Goal: Task Accomplishment & Management: Use online tool/utility

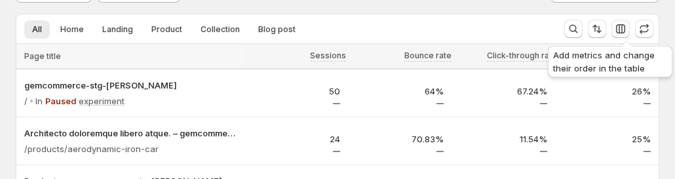
click at [628, 26] on icon "button" at bounding box center [620, 28] width 13 height 13
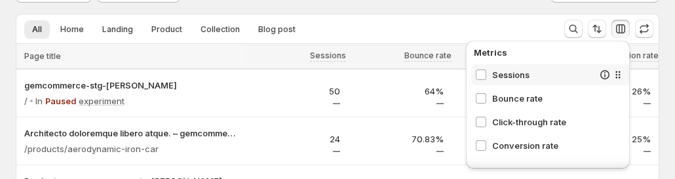
click at [509, 79] on span "Sessions" at bounding box center [542, 74] width 101 height 13
click at [464, 15] on div "All Home Landing Product Collection Blog post More views All Home Landing Produ…" at bounding box center [285, 28] width 538 height 29
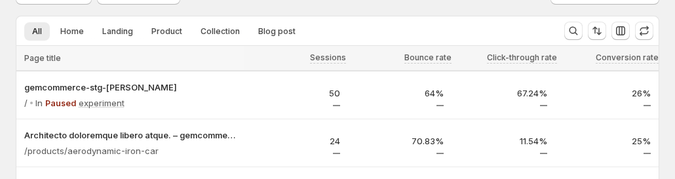
scroll to position [66, 0]
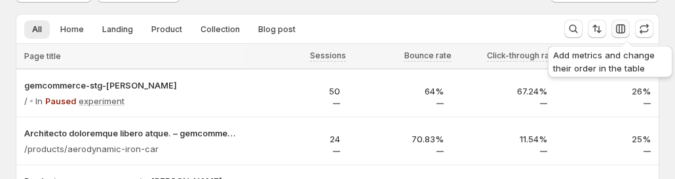
click at [628, 24] on icon "button" at bounding box center [620, 28] width 13 height 13
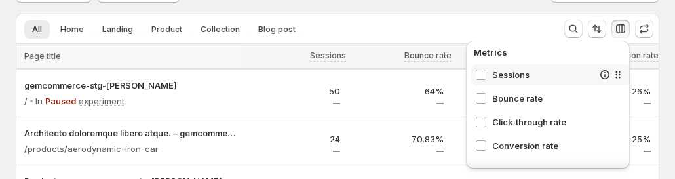
click at [515, 75] on span "Sessions" at bounding box center [542, 74] width 101 height 13
click at [506, 102] on span "Bounce rate" at bounding box center [542, 98] width 101 height 13
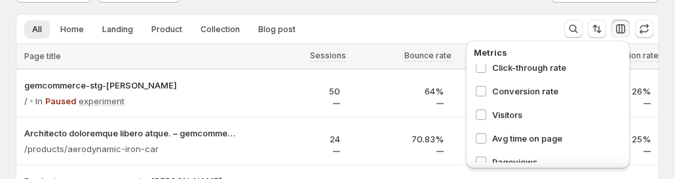
scroll to position [0, 0]
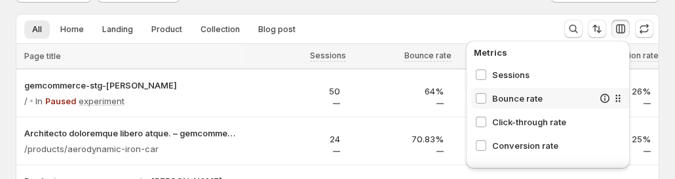
click at [523, 104] on span "Bounce rate" at bounding box center [542, 98] width 101 height 13
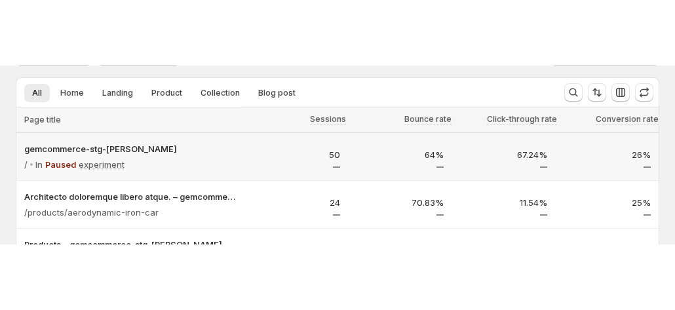
scroll to position [66, 0]
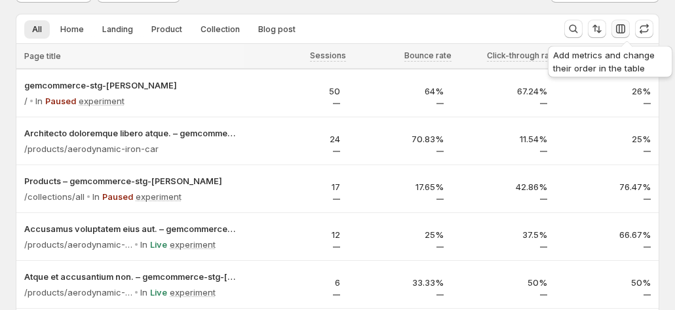
click at [628, 30] on icon "button" at bounding box center [620, 28] width 13 height 13
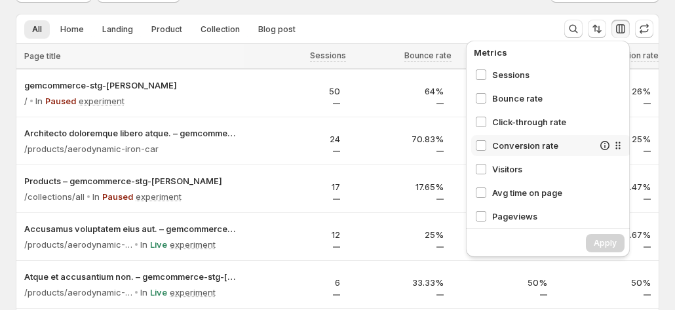
click at [526, 147] on span "Conversion rate" at bounding box center [542, 145] width 101 height 13
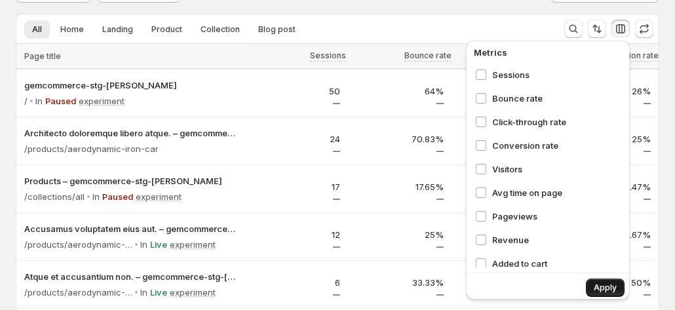
click at [599, 286] on span "Apply" at bounding box center [605, 288] width 23 height 10
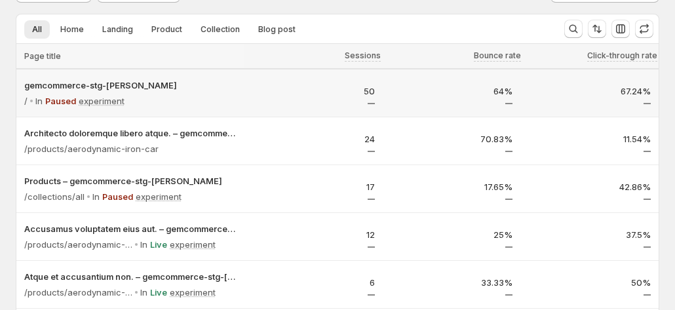
scroll to position [0, 0]
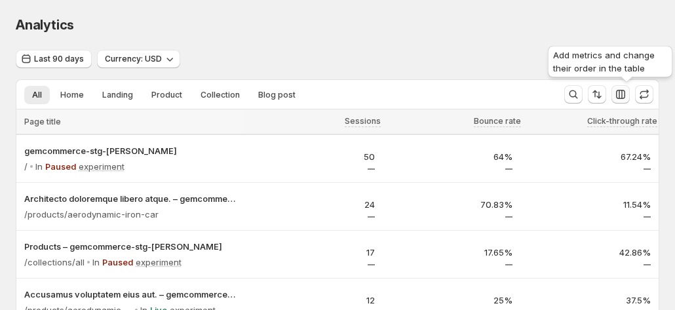
click at [630, 89] on button "button" at bounding box center [621, 94] width 18 height 18
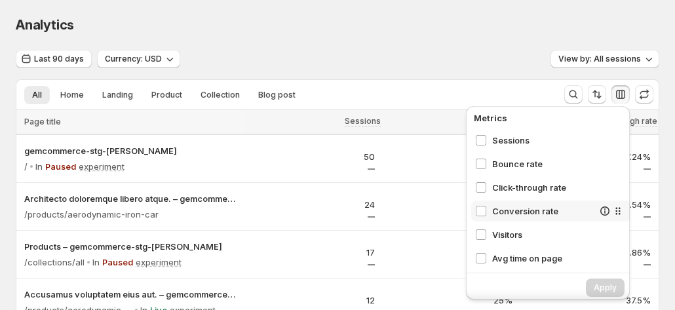
scroll to position [66, 0]
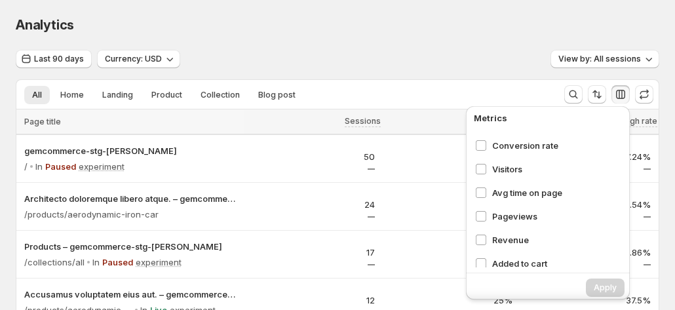
click at [475, 50] on div "Last 90 days Currency: USD View by: All sessions" at bounding box center [338, 59] width 644 height 19
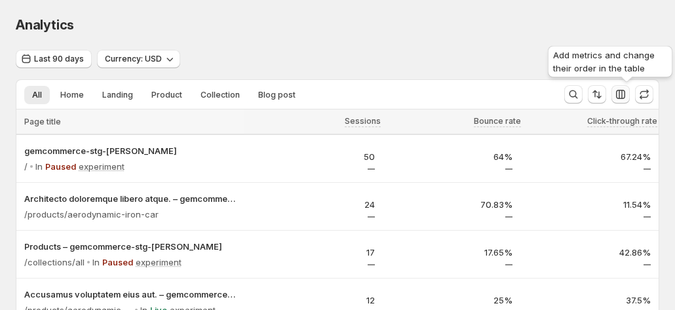
click at [626, 93] on icon "button" at bounding box center [620, 94] width 9 height 9
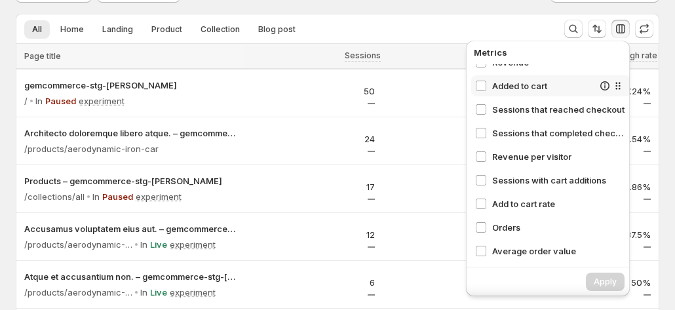
scroll to position [174, 0]
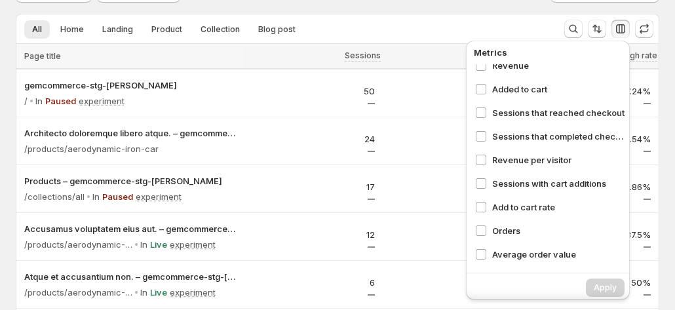
click at [515, 15] on div "All Home Landing Product Collection Blog post More views All Home Landing Produ…" at bounding box center [285, 28] width 538 height 29
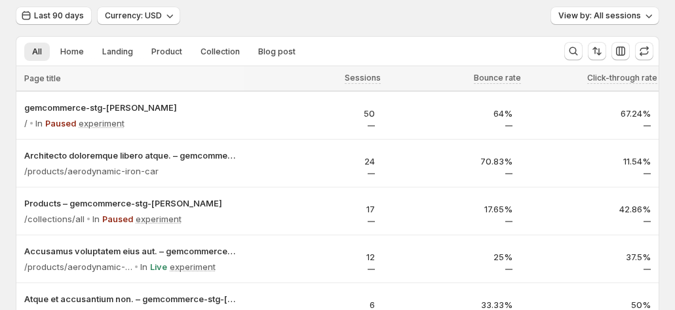
scroll to position [0, 0]
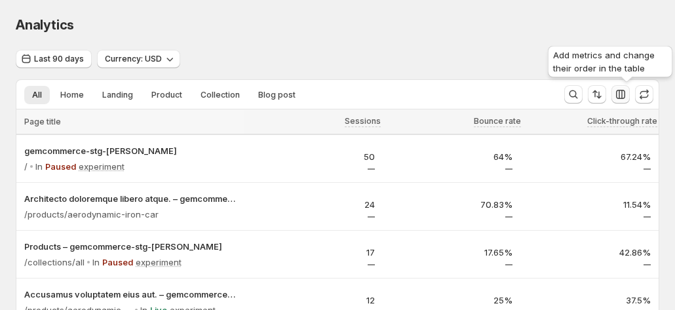
click at [628, 89] on icon "button" at bounding box center [620, 94] width 13 height 13
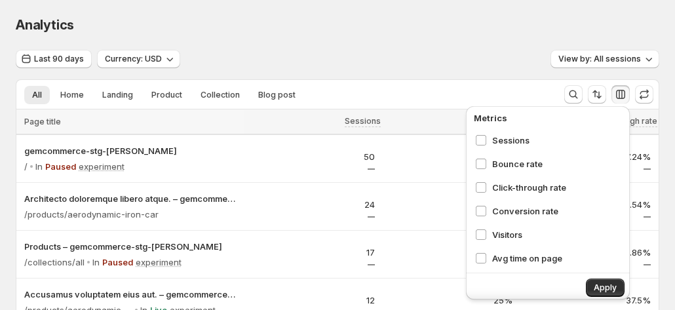
click at [556, 22] on div "Analytics" at bounding box center [338, 25] width 644 height 18
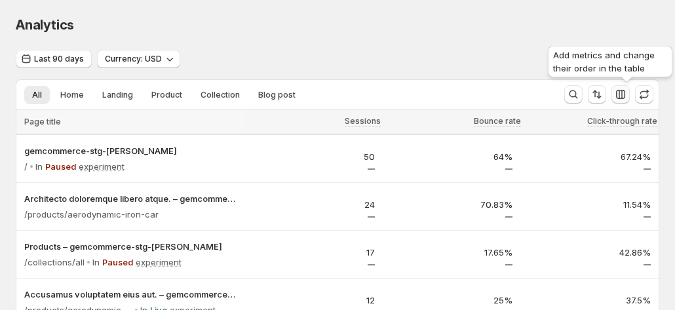
click at [628, 92] on icon "button" at bounding box center [620, 94] width 13 height 13
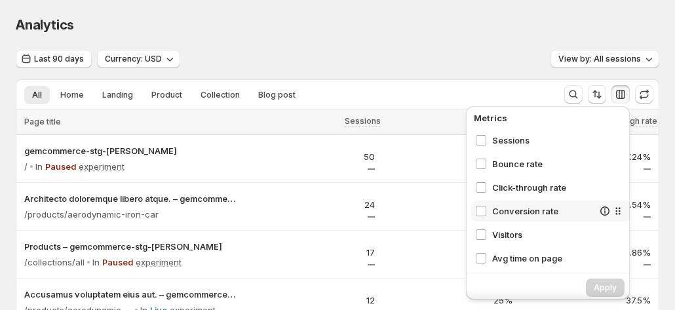
drag, startPoint x: 534, startPoint y: 165, endPoint x: 531, endPoint y: 201, distance: 36.9
click at [531, 201] on div "Sessions Bounce rate Click-through rate Conversion rate Visitors Avg time on pa…" at bounding box center [552, 199] width 160 height 138
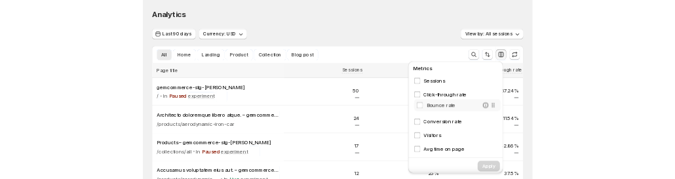
scroll to position [0, 7]
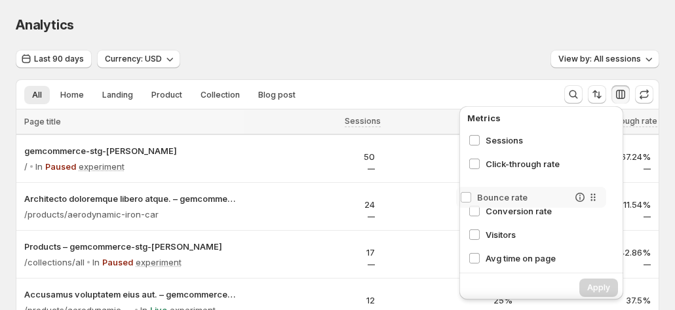
drag, startPoint x: 607, startPoint y: 165, endPoint x: 592, endPoint y: 206, distance: 44.0
click at [592, 206] on div "Sessions Bounce rate Click-through rate Conversion rate Visitors Avg time on pa…" at bounding box center [545, 199] width 160 height 138
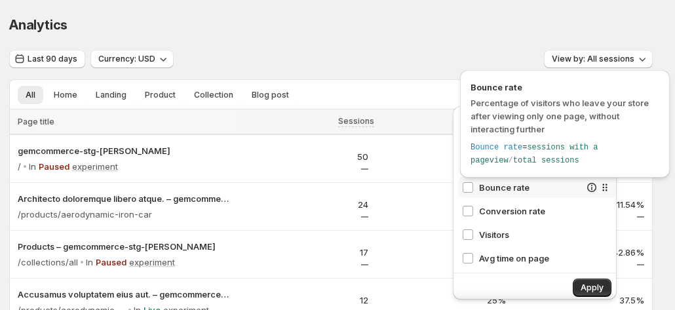
click at [586, 184] on icon at bounding box center [592, 187] width 13 height 13
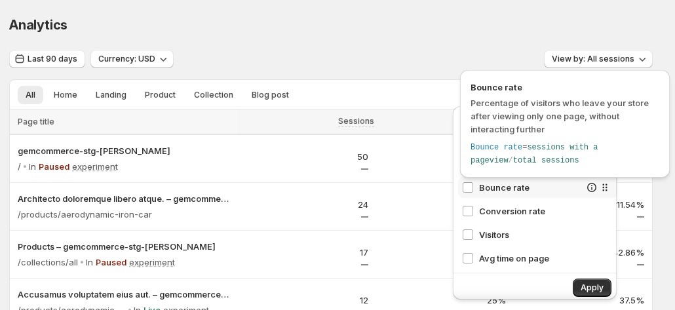
click at [586, 184] on icon at bounding box center [592, 187] width 13 height 13
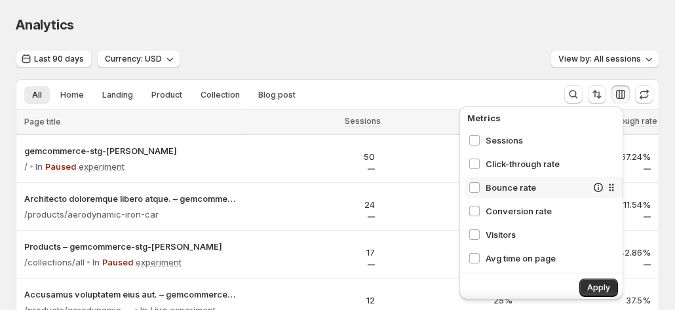
click at [605, 188] on icon at bounding box center [611, 187] width 13 height 13
click at [521, 183] on span "Bounce rate" at bounding box center [536, 187] width 101 height 13
click at [588, 289] on span "Apply" at bounding box center [599, 288] width 23 height 10
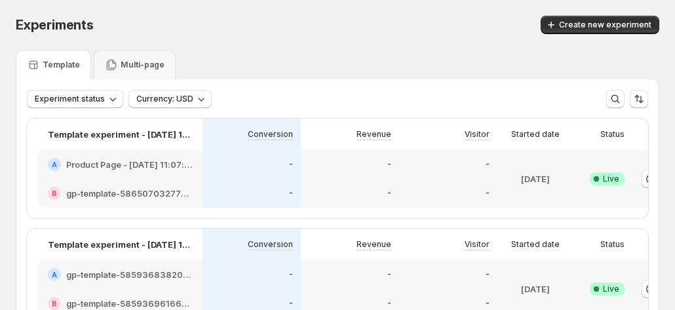
scroll to position [0, 7]
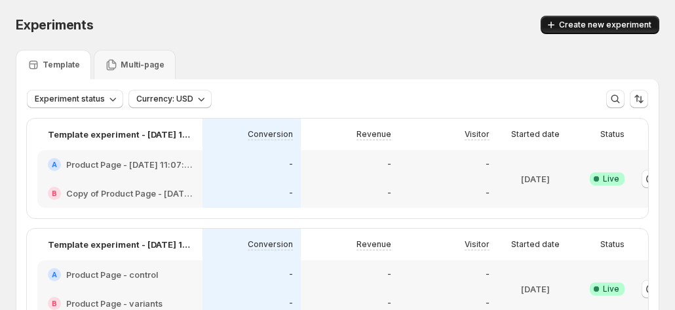
click at [609, 22] on span "Create new experiment" at bounding box center [605, 25] width 92 height 10
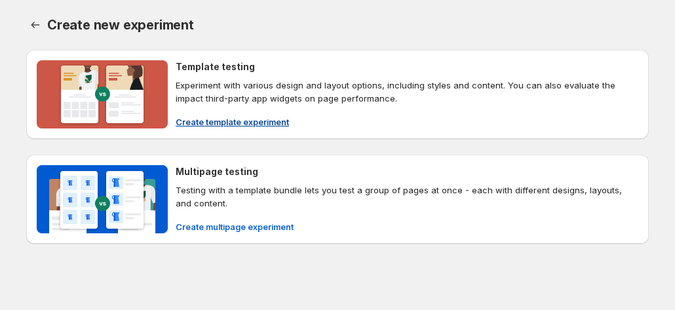
click at [222, 120] on span "Create template experiment" at bounding box center [232, 121] width 113 height 13
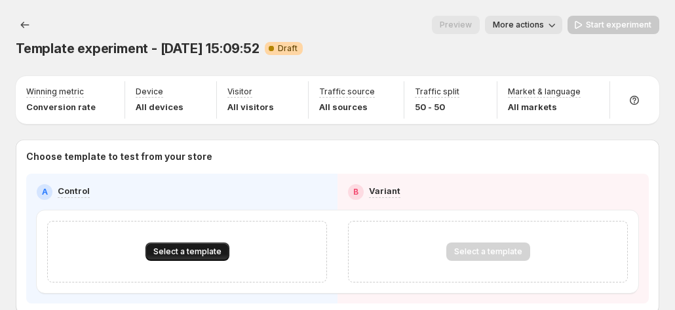
click at [182, 243] on button "Select a template" at bounding box center [188, 252] width 84 height 18
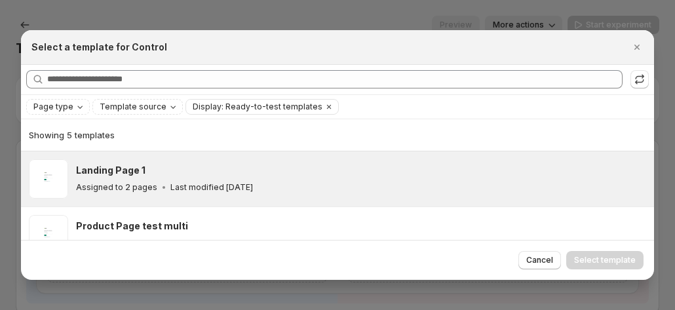
click at [118, 179] on div "Landing Page 1 Assigned to 2 pages Last modified [DATE]" at bounding box center [359, 179] width 567 height 30
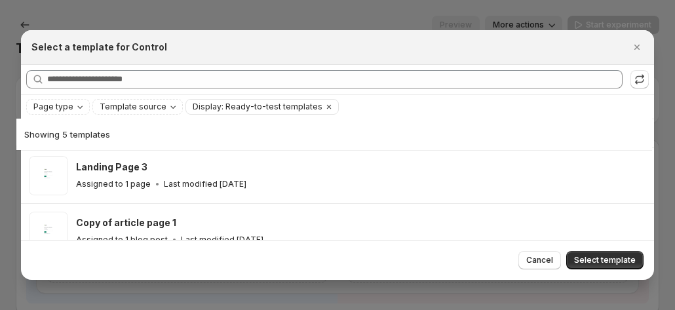
scroll to position [97, 0]
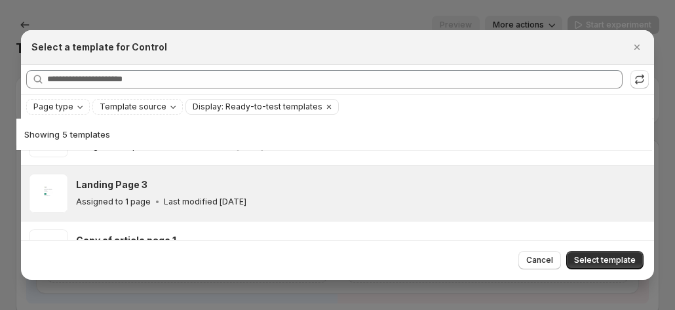
click at [235, 200] on p "Last modified [DATE]" at bounding box center [205, 202] width 83 height 10
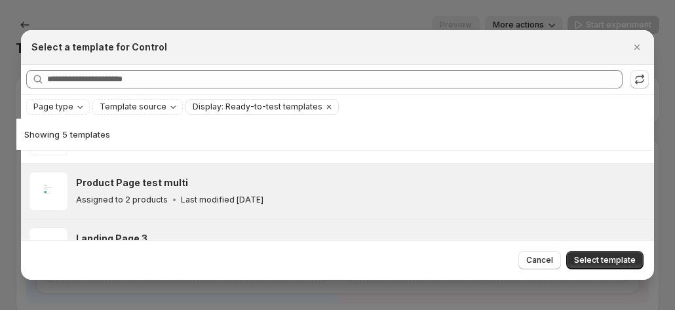
scroll to position [31, 0]
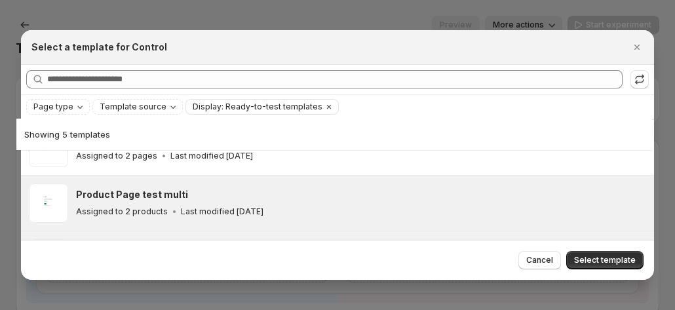
click at [226, 184] on div "Product Page test multi Assigned to 2 products Last modified [DATE]" at bounding box center [361, 203] width 571 height 39
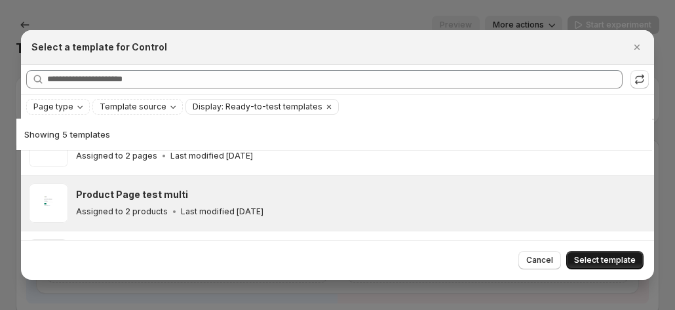
click at [605, 260] on span "Select template" at bounding box center [605, 260] width 62 height 10
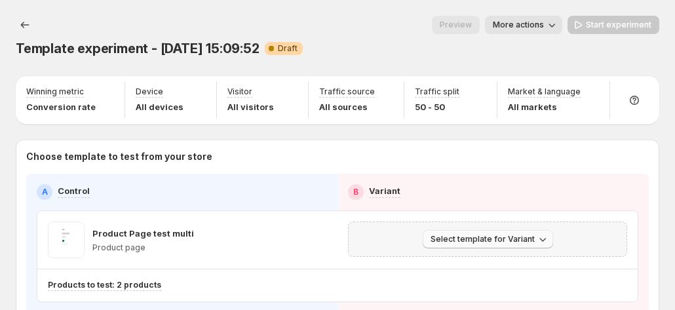
click at [482, 234] on span "Select template for Variant" at bounding box center [483, 239] width 104 height 10
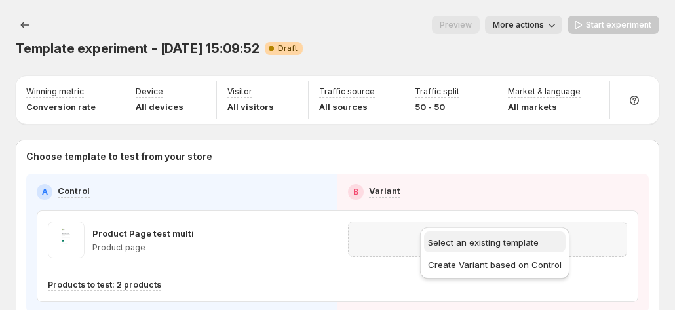
click at [498, 251] on button "Select an existing template" at bounding box center [495, 241] width 142 height 21
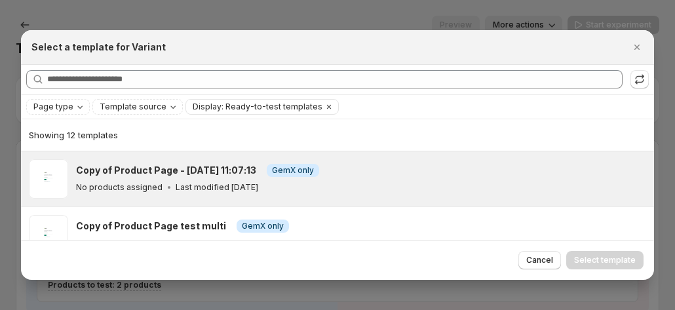
click at [220, 161] on div "Copy of Product Page - [DATE] 11:07:13 Info GemX only No products assigned Last…" at bounding box center [361, 178] width 571 height 39
click at [610, 254] on button "Select template" at bounding box center [605, 260] width 77 height 18
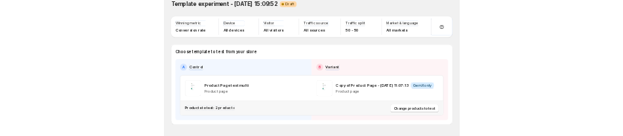
scroll to position [59, 0]
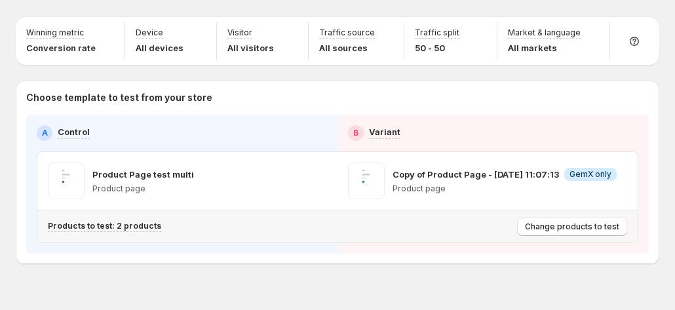
click at [126, 221] on p "Products to test: 2 products" at bounding box center [104, 226] width 113 height 10
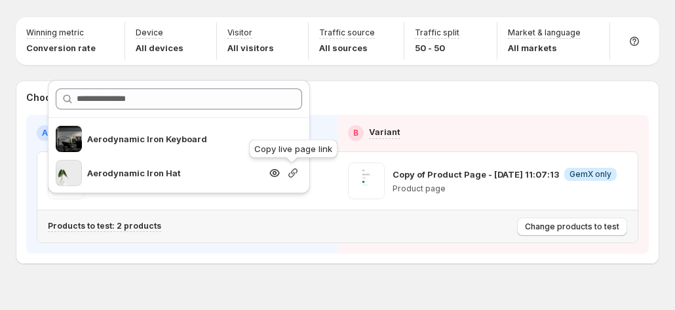
click at [292, 174] on icon "button" at bounding box center [293, 173] width 13 height 13
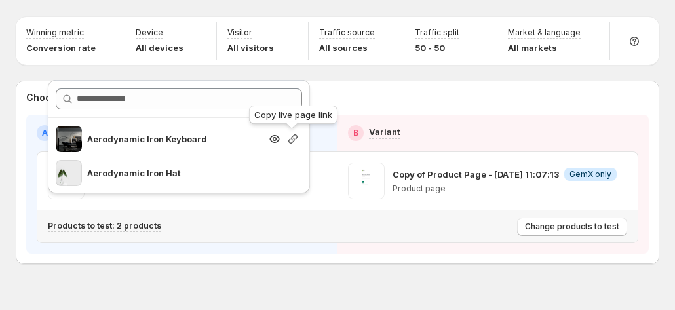
click at [296, 135] on icon "button" at bounding box center [293, 138] width 13 height 13
click at [292, 134] on icon "button" at bounding box center [293, 138] width 13 height 13
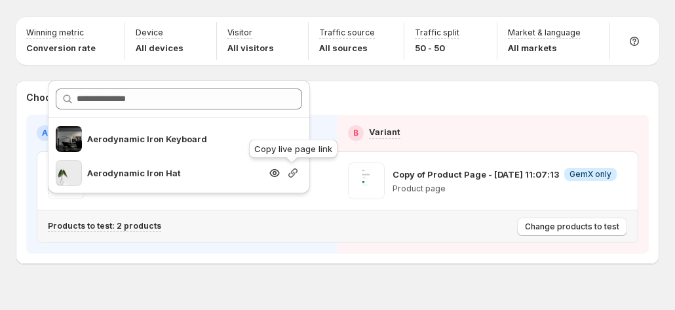
click at [299, 169] on div at bounding box center [293, 173] width 18 height 13
click at [295, 169] on icon "button" at bounding box center [293, 173] width 9 height 9
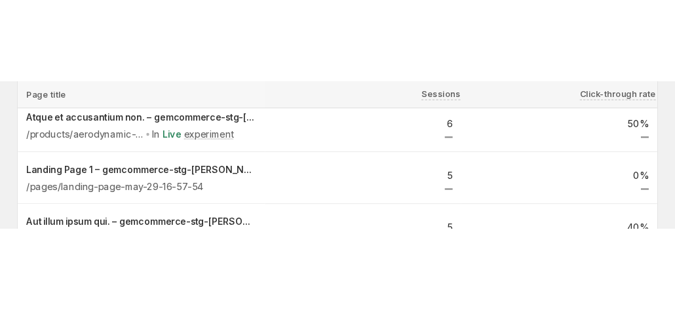
scroll to position [321, 0]
